Goal: Task Accomplishment & Management: Complete application form

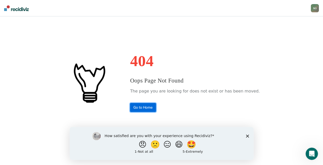
click at [154, 109] on link "Go to Home" at bounding box center [143, 107] width 26 height 9
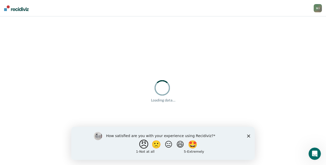
click at [139, 144] on button "😠" at bounding box center [145, 144] width 12 height 10
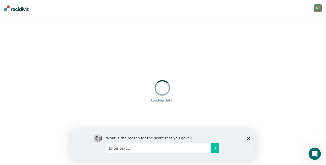
click at [248, 138] on polygon "Close survey" at bounding box center [248, 138] width 3 height 3
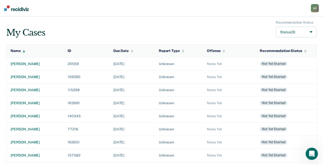
click at [311, 32] on button "Status (3)" at bounding box center [295, 32] width 41 height 11
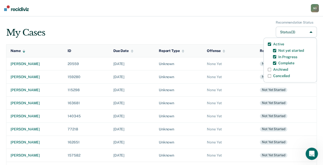
click at [281, 69] on label "Archived" at bounding box center [280, 69] width 15 height 4
click at [271, 69] on input "Archived" at bounding box center [268, 69] width 3 height 3
checkbox input "true"
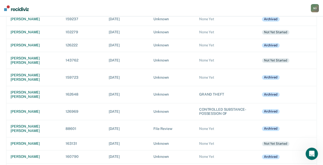
scroll to position [2129, 0]
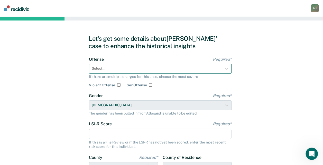
click at [103, 71] on div at bounding box center [155, 68] width 127 height 5
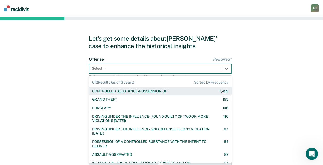
click at [105, 91] on div "CONTROLLED SUBSTANCE-POSSESSION OF" at bounding box center [129, 91] width 75 height 4
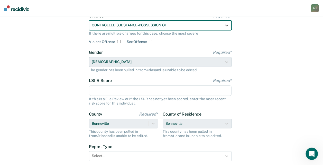
scroll to position [51, 0]
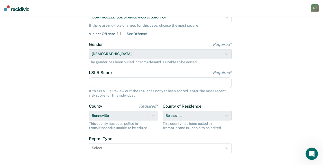
click at [103, 83] on input "LSI-R Score Required*" at bounding box center [160, 82] width 142 height 11
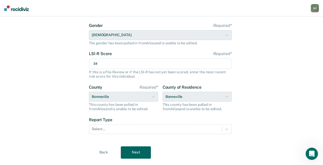
scroll to position [77, 0]
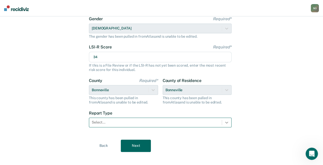
type input "34"
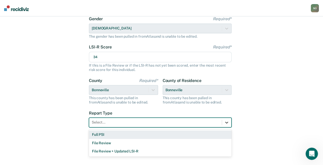
click at [223, 123] on div at bounding box center [226, 122] width 9 height 9
click at [211, 132] on div "Full PSI" at bounding box center [160, 135] width 142 height 8
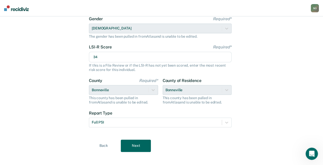
click at [142, 147] on button "Next" at bounding box center [136, 146] width 30 height 12
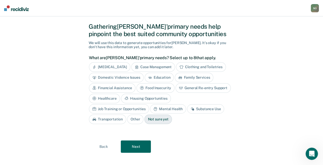
click at [141, 145] on button "Next" at bounding box center [136, 147] width 30 height 12
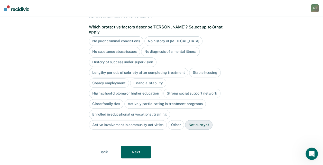
click at [141, 146] on button "Next" at bounding box center [136, 152] width 30 height 12
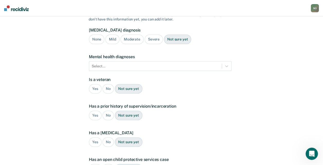
scroll to position [116, 0]
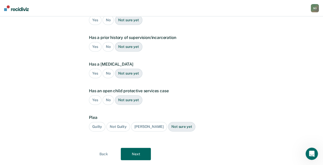
click at [141, 148] on button "Next" at bounding box center [136, 154] width 30 height 12
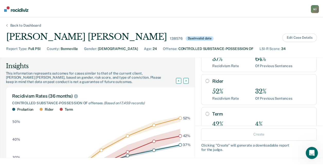
scroll to position [51, 0]
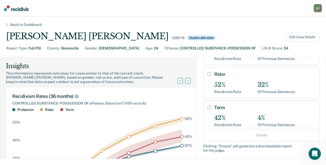
click at [208, 105] on input "Term" at bounding box center [210, 107] width 4 height 4
radio input "true"
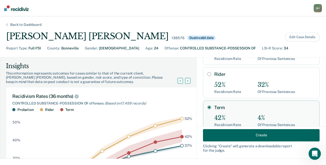
click at [222, 134] on button "Create" at bounding box center [261, 135] width 117 height 12
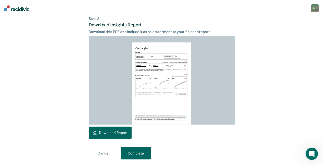
scroll to position [127, 0]
click at [120, 133] on button "Download Report" at bounding box center [110, 132] width 43 height 12
click at [133, 150] on button "Complete" at bounding box center [136, 153] width 30 height 12
